Goal: Obtain resource: Obtain resource

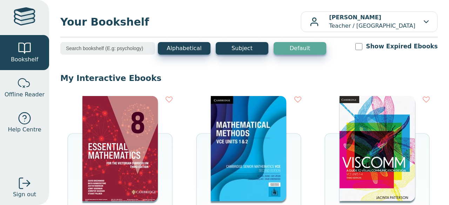
click at [150, 135] on img at bounding box center [119, 148] width 75 height 105
click at [111, 144] on img at bounding box center [119, 148] width 75 height 105
click at [109, 151] on img at bounding box center [119, 148] width 75 height 105
